Goal: Communication & Community: Answer question/provide support

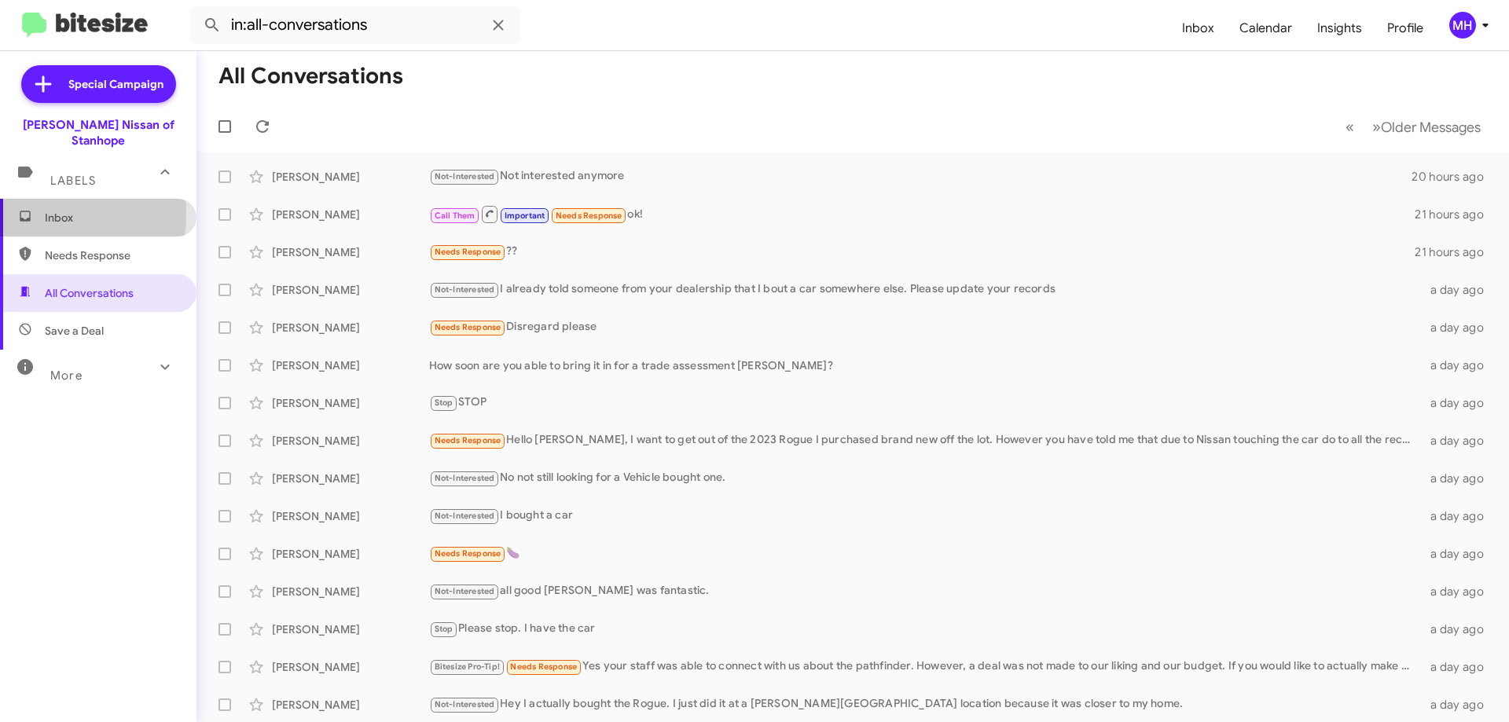
click at [111, 210] on span "Inbox" at bounding box center [112, 218] width 134 height 16
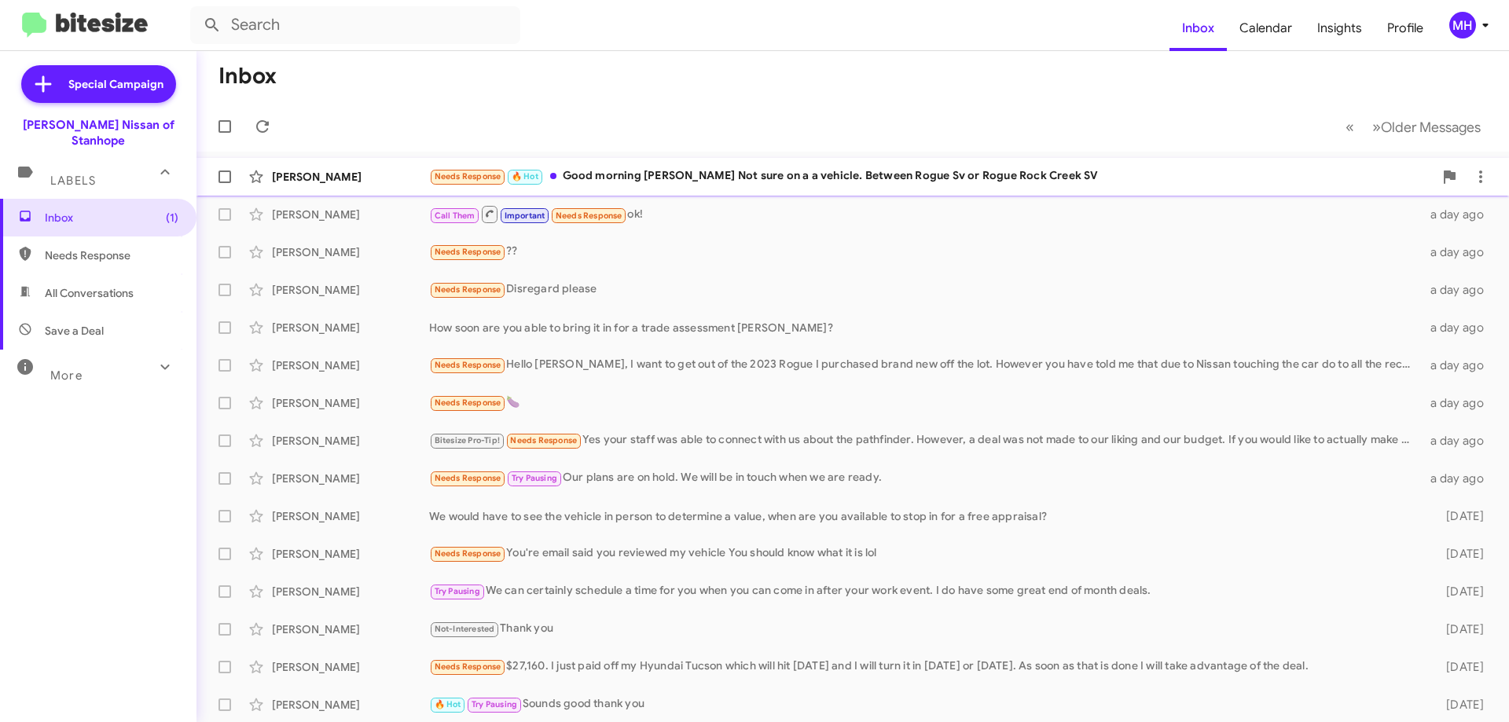
click at [667, 169] on div "Needs Response 🔥 Hot Good morning [PERSON_NAME] Not sure on a a vehicle. Betwee…" at bounding box center [931, 176] width 1004 height 18
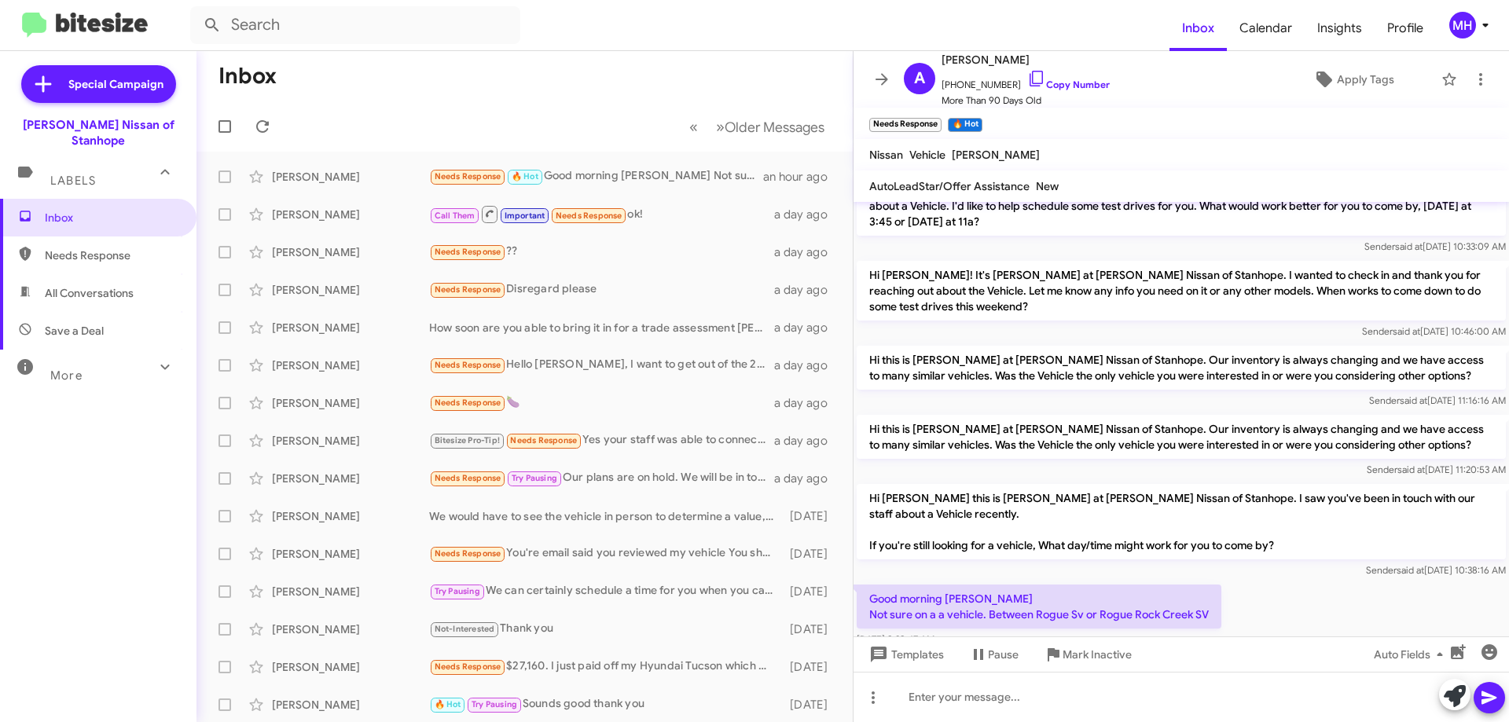
scroll to position [621, 0]
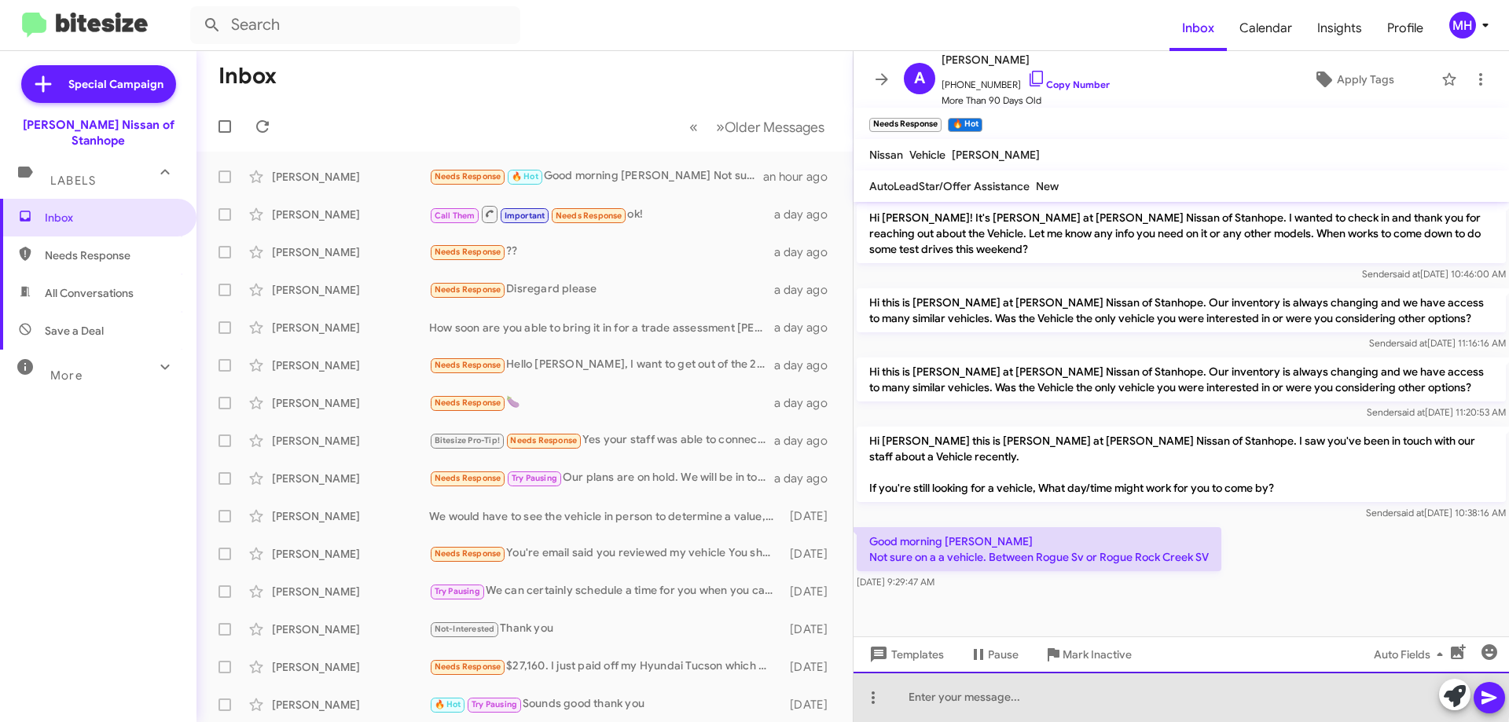
click at [931, 688] on div at bounding box center [1180, 697] width 655 height 50
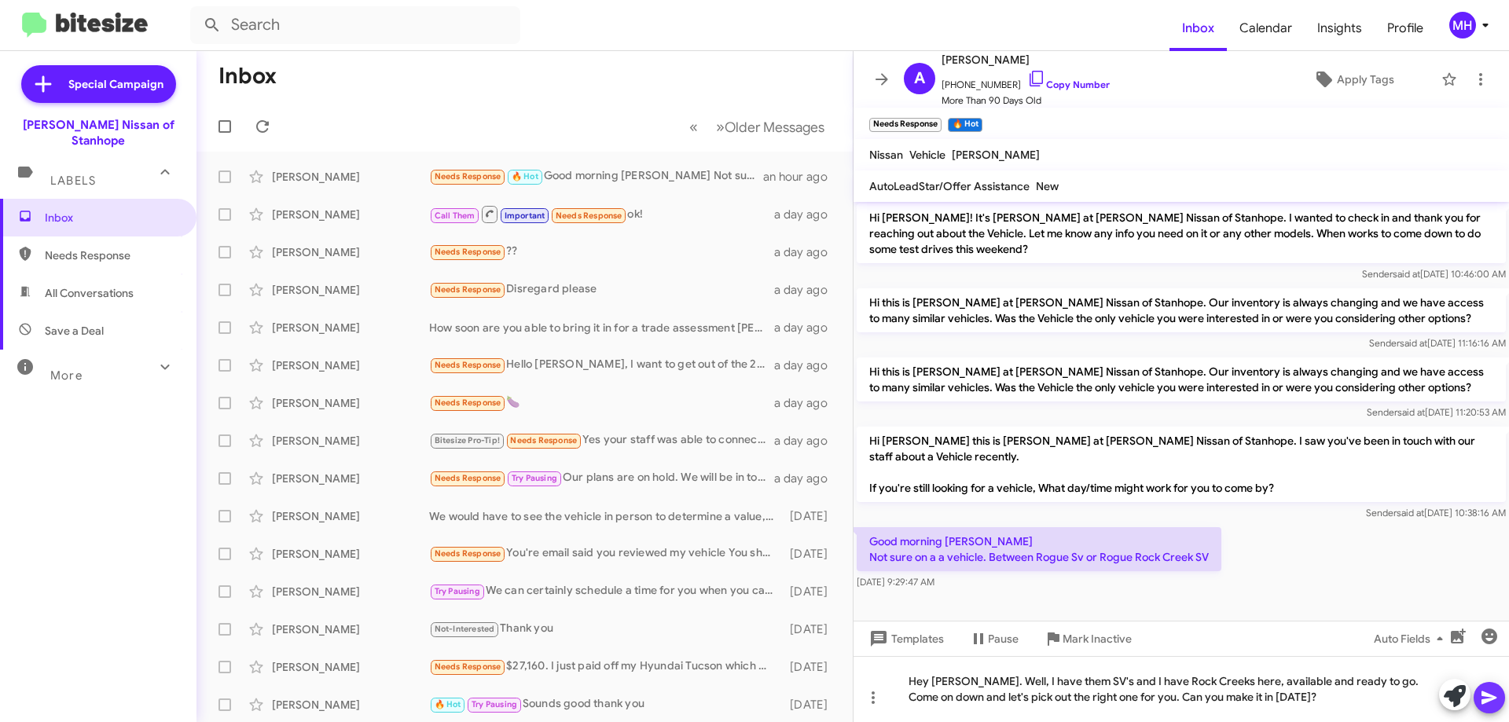
click at [1488, 695] on icon at bounding box center [1488, 698] width 15 height 13
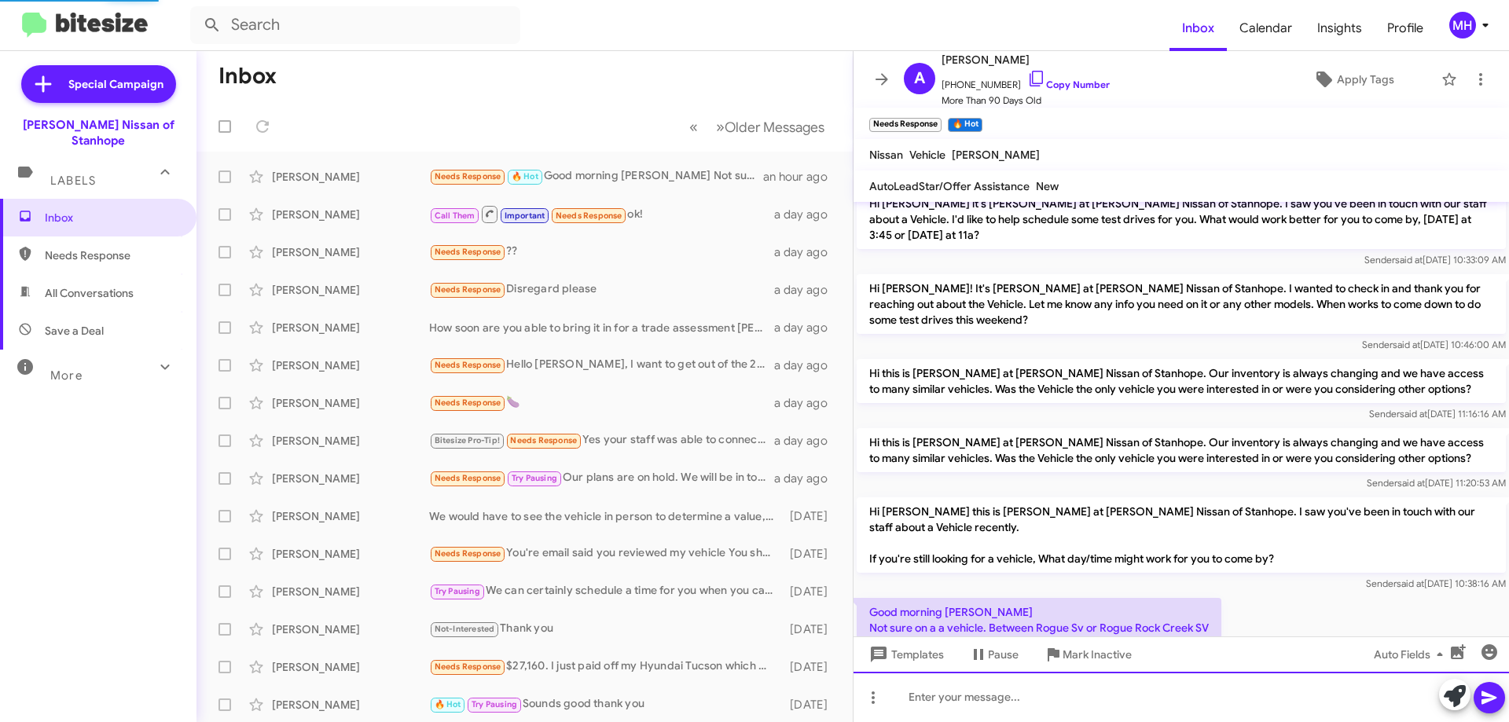
scroll to position [694, 0]
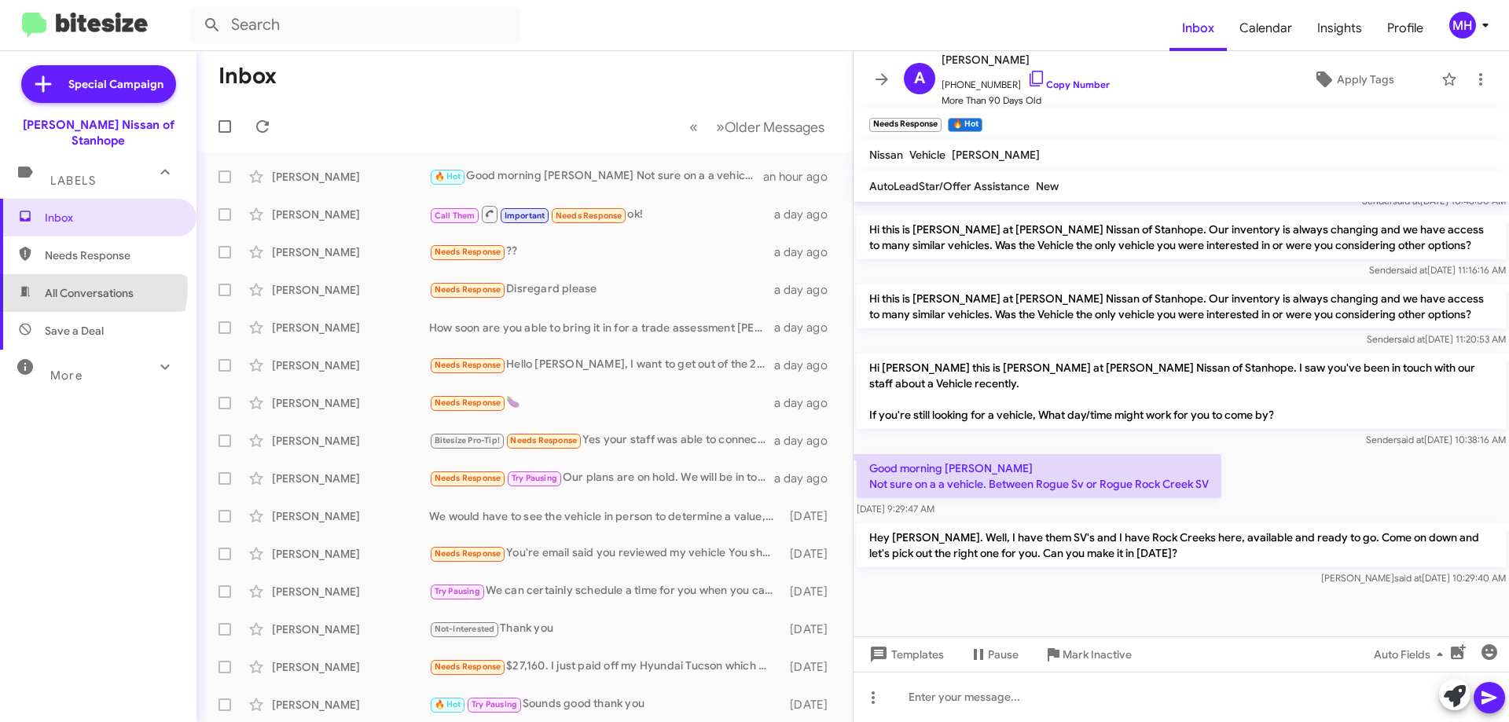
click at [83, 285] on span "All Conversations" at bounding box center [89, 293] width 89 height 16
type input "in:all-conversations"
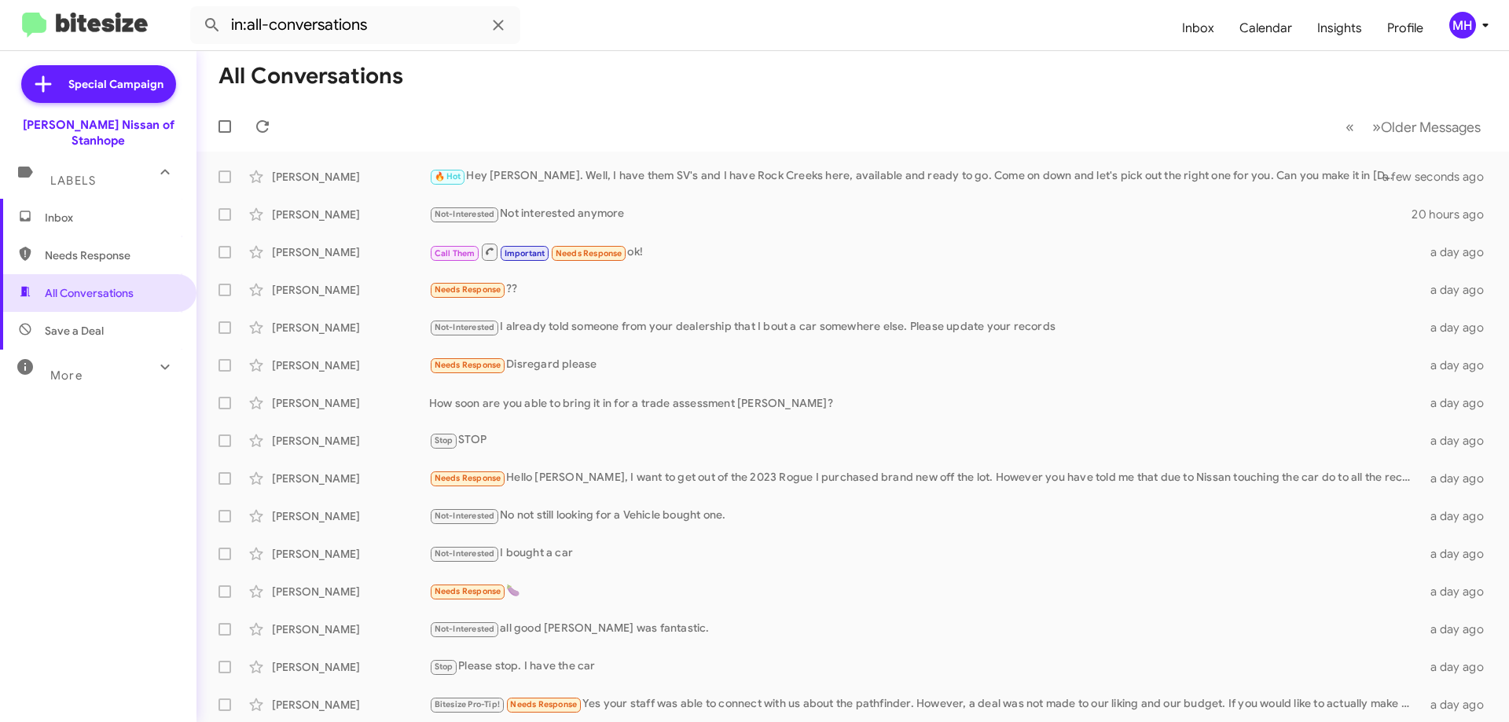
click at [92, 210] on span "Inbox" at bounding box center [112, 218] width 134 height 16
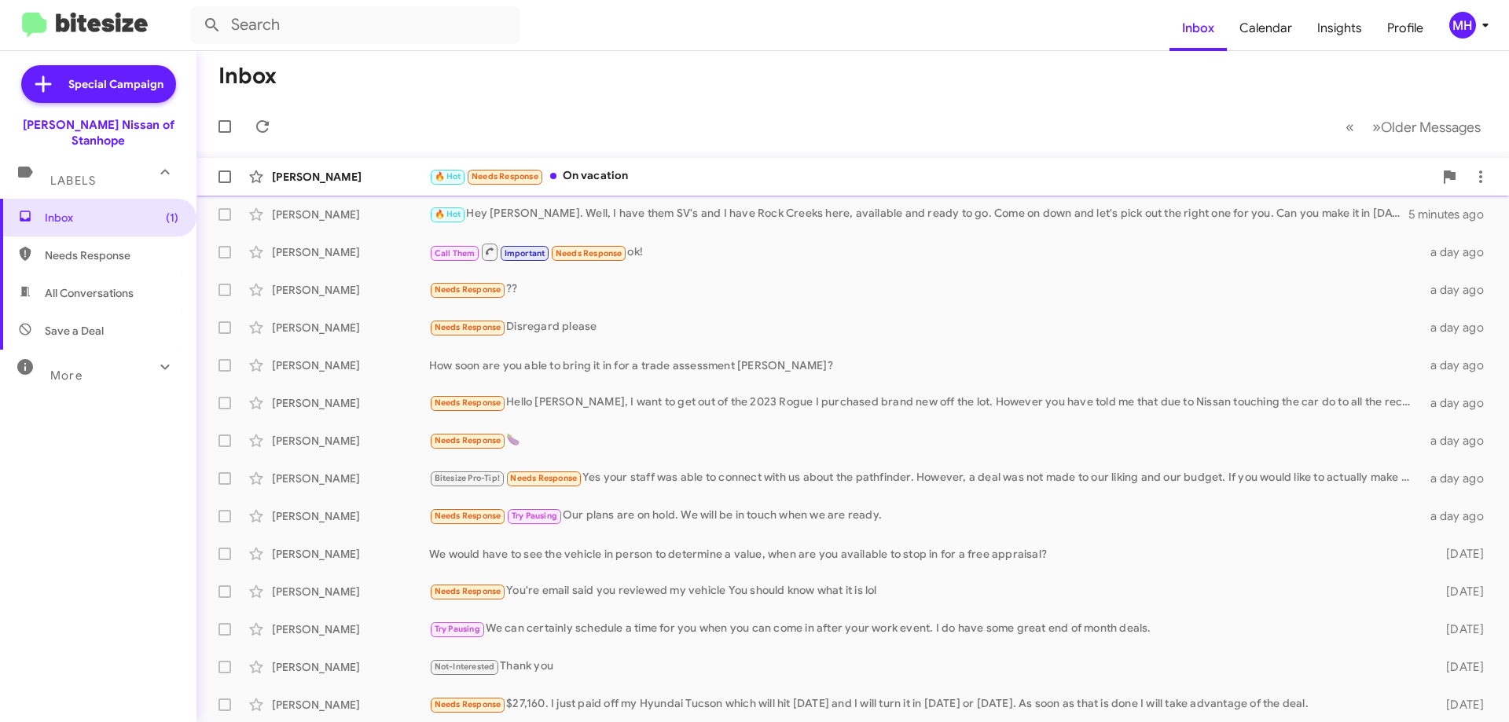
click at [636, 172] on div "🔥 Hot Needs Response On vacation" at bounding box center [931, 176] width 1004 height 18
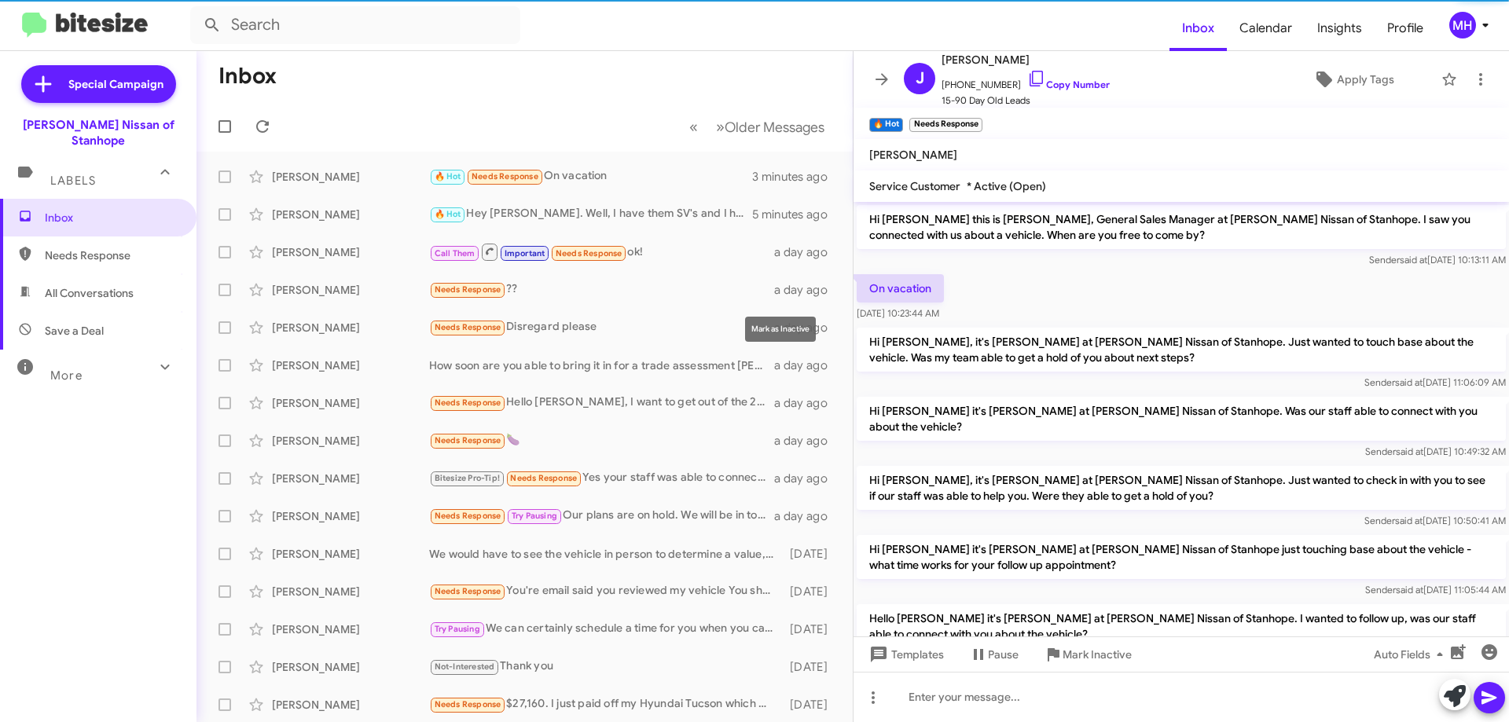
scroll to position [103, 0]
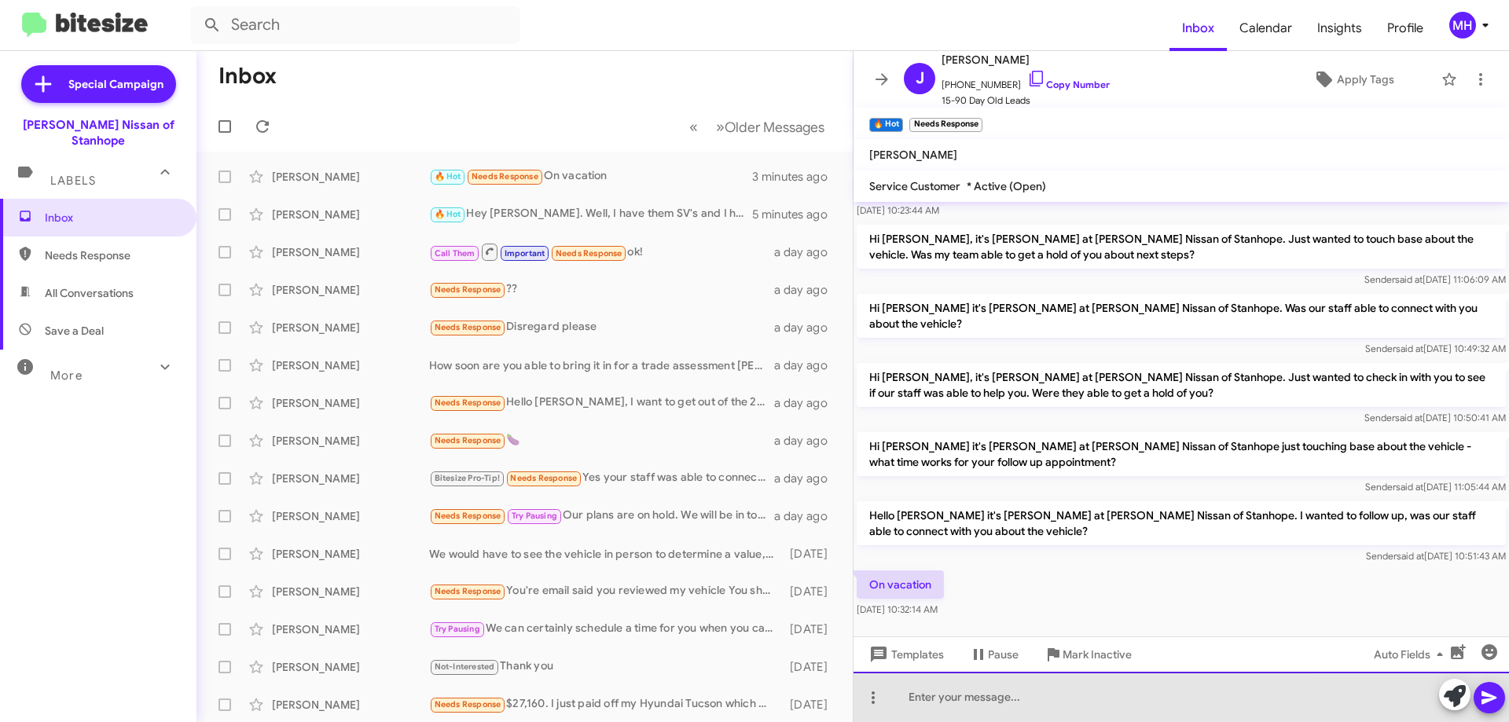
click at [913, 699] on div at bounding box center [1180, 697] width 655 height 50
